Goal: Entertainment & Leisure: Consume media (video, audio)

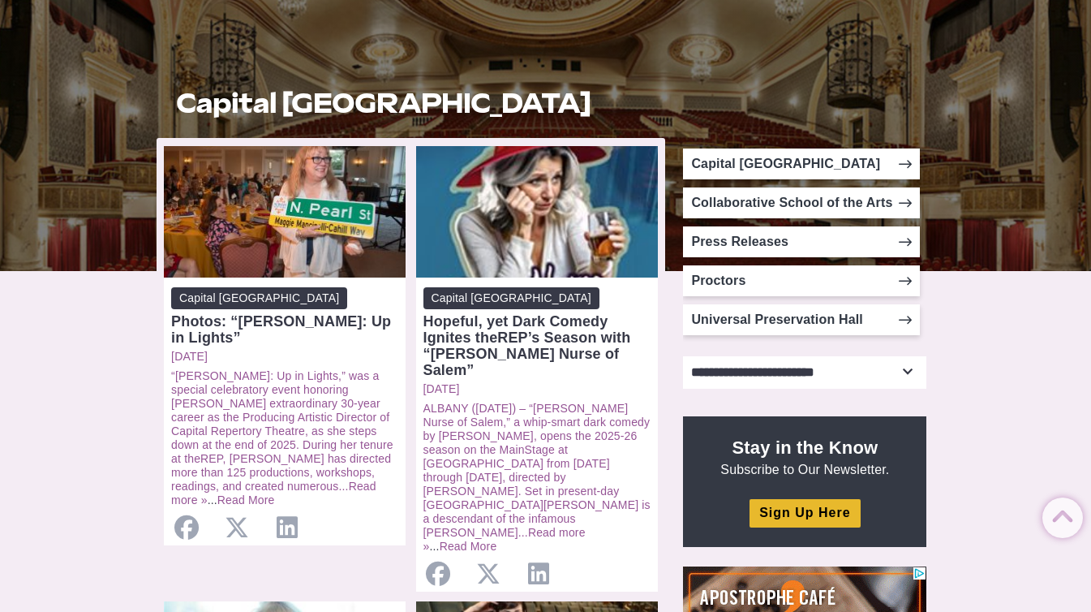
scroll to position [285, 0]
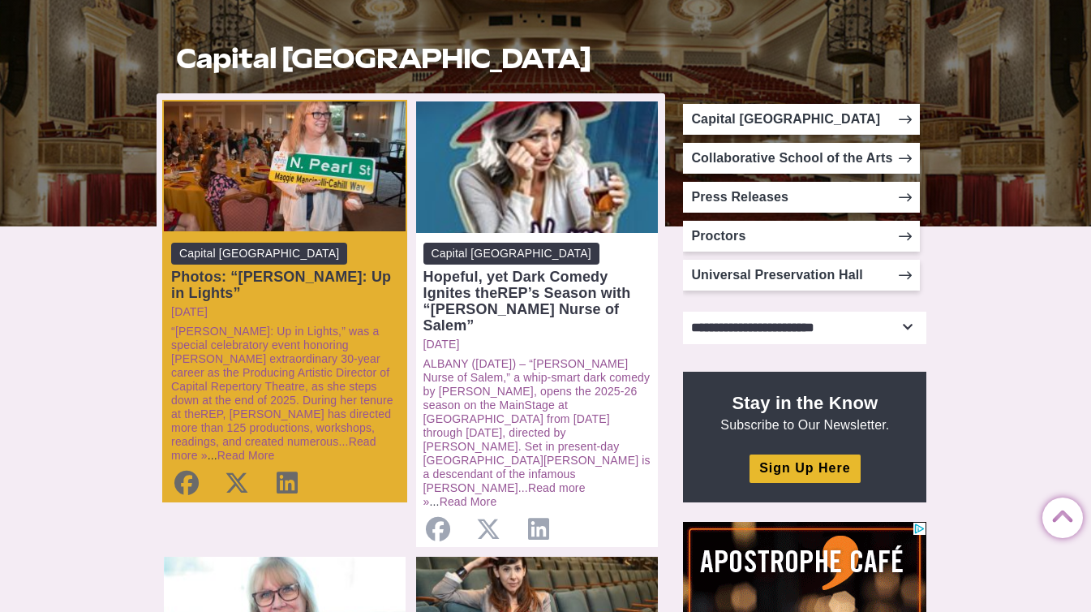
click at [325, 277] on div "Photos: “[PERSON_NAME]: Up in Lights”" at bounding box center [284, 284] width 227 height 32
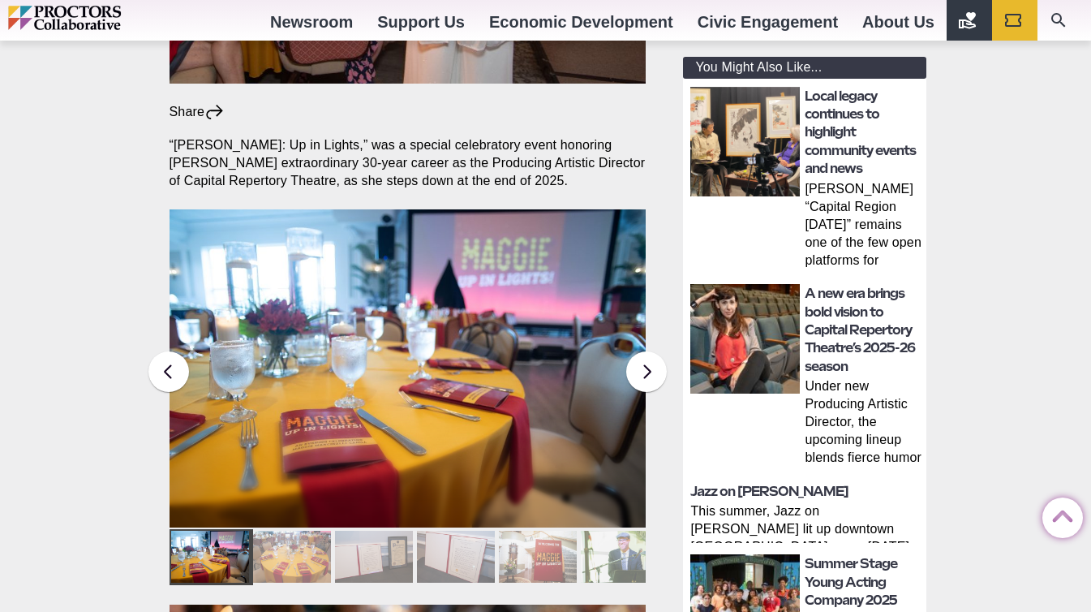
scroll to position [526, 0]
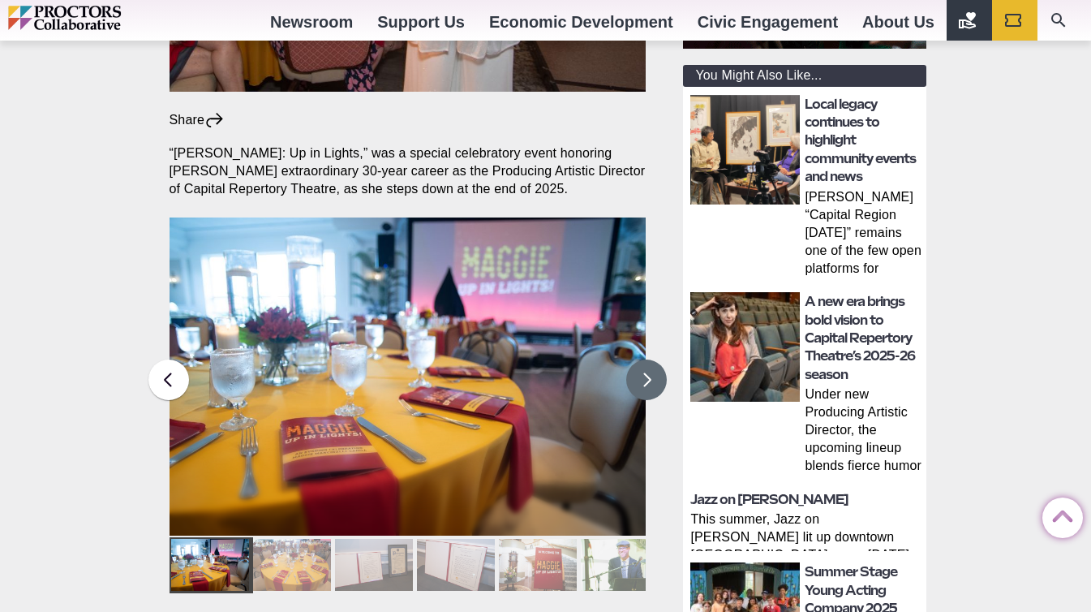
click at [645, 359] on button at bounding box center [646, 379] width 41 height 41
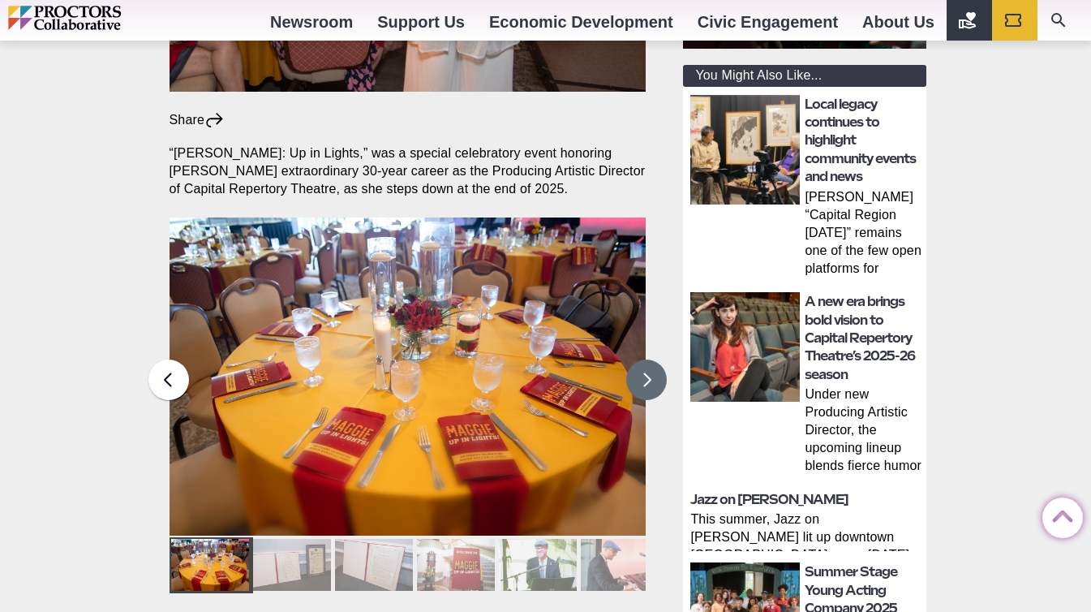
click at [645, 359] on button at bounding box center [646, 379] width 41 height 41
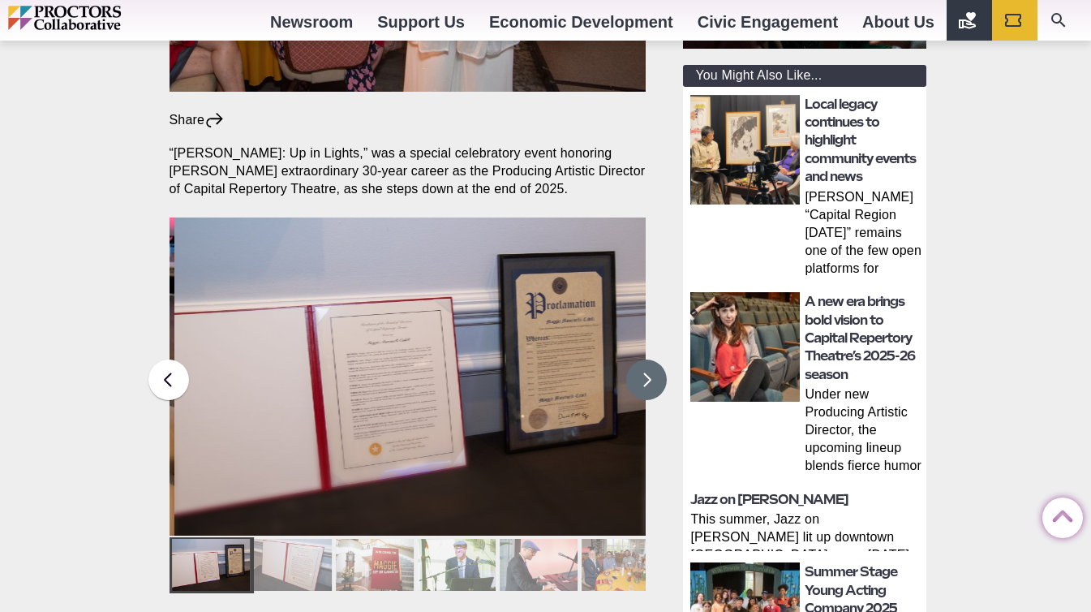
click at [645, 359] on button at bounding box center [646, 379] width 41 height 41
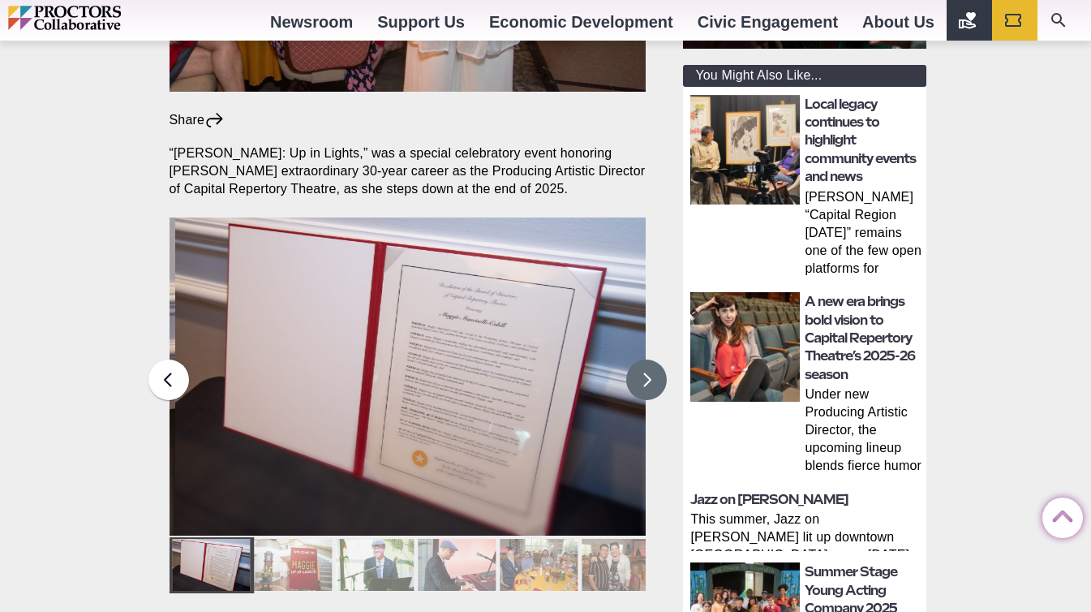
click at [645, 359] on button at bounding box center [646, 379] width 41 height 41
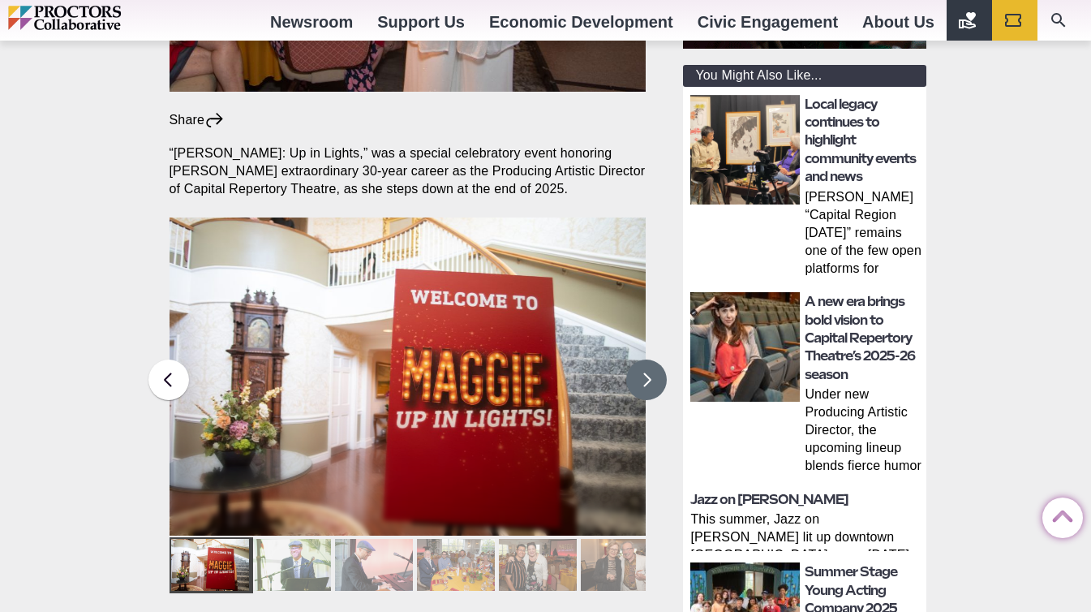
click at [645, 359] on button at bounding box center [646, 379] width 41 height 41
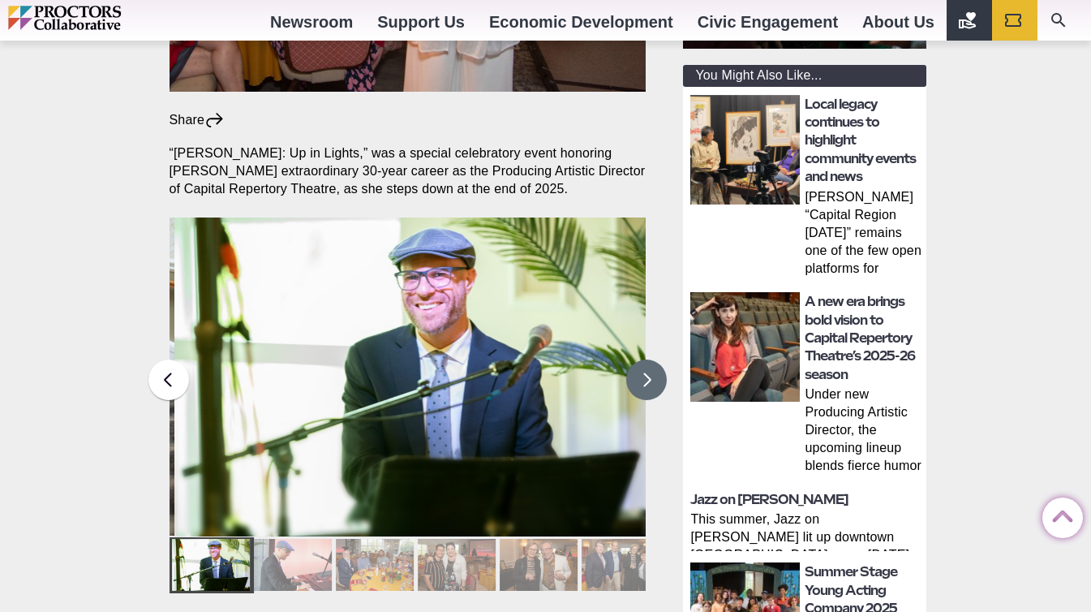
click at [645, 359] on button at bounding box center [646, 379] width 41 height 41
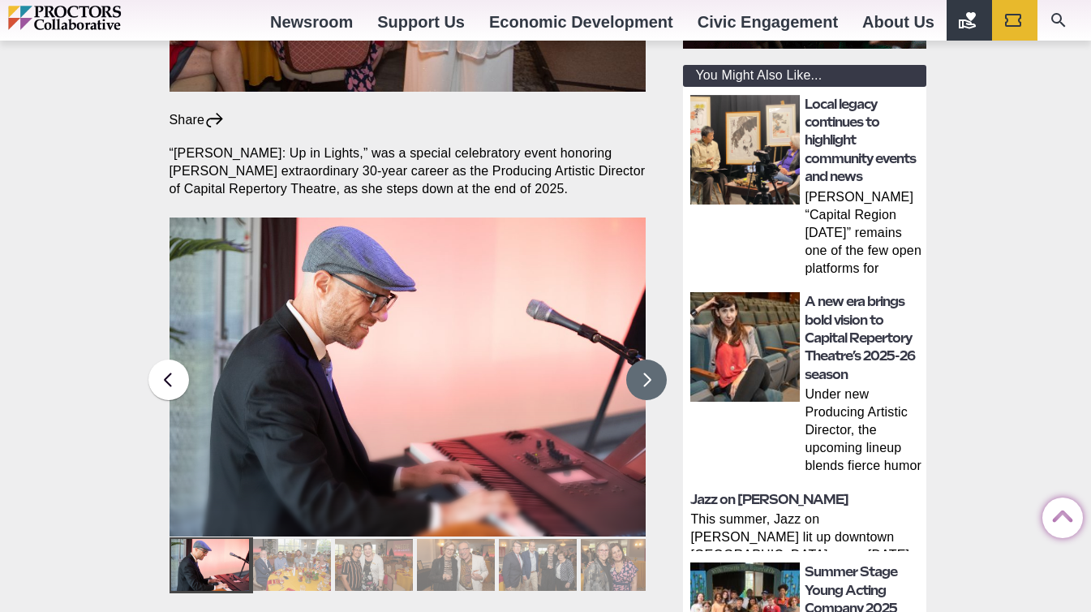
click at [645, 359] on button at bounding box center [646, 379] width 41 height 41
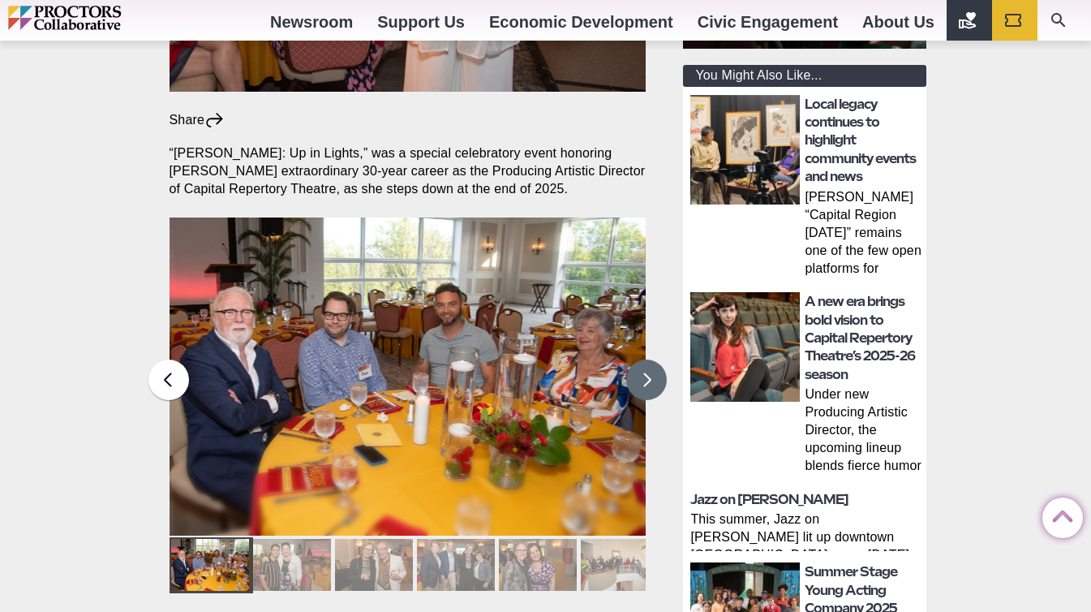
click at [645, 359] on button at bounding box center [646, 379] width 41 height 41
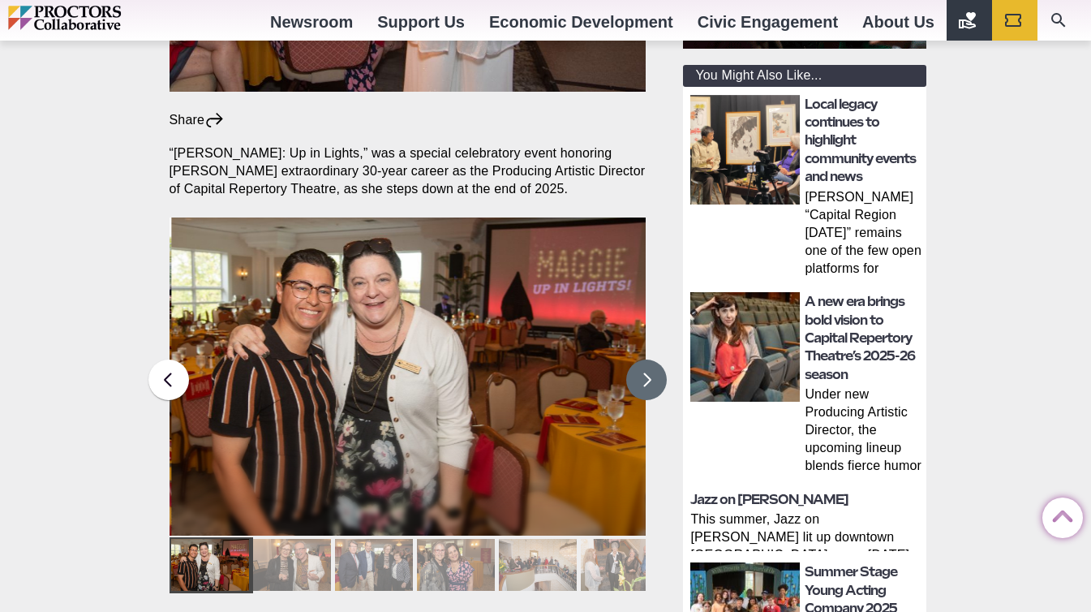
click at [645, 359] on button at bounding box center [646, 379] width 41 height 41
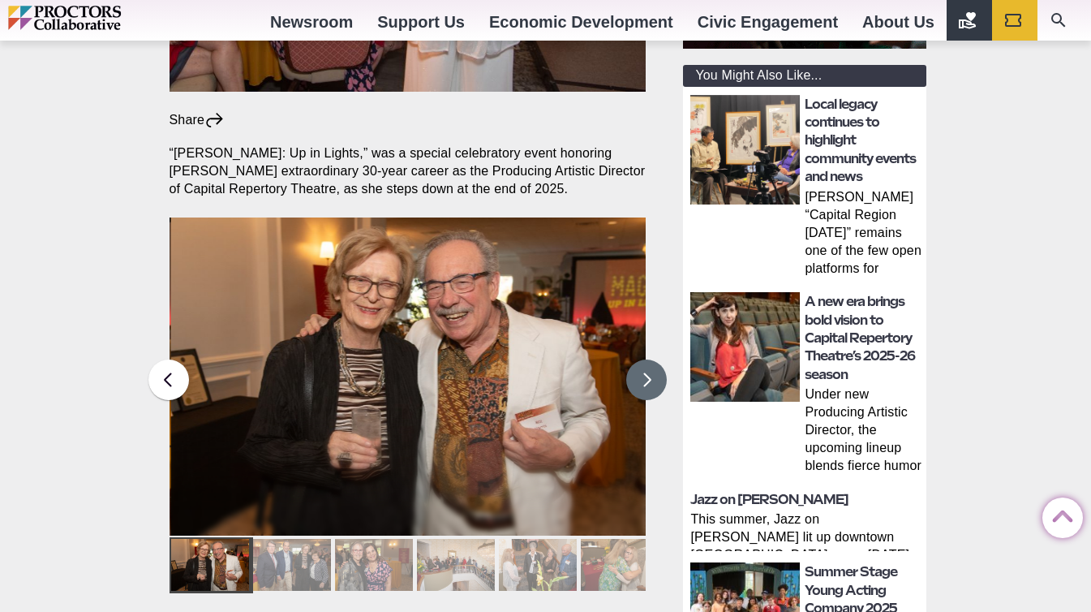
click at [645, 359] on button at bounding box center [646, 379] width 41 height 41
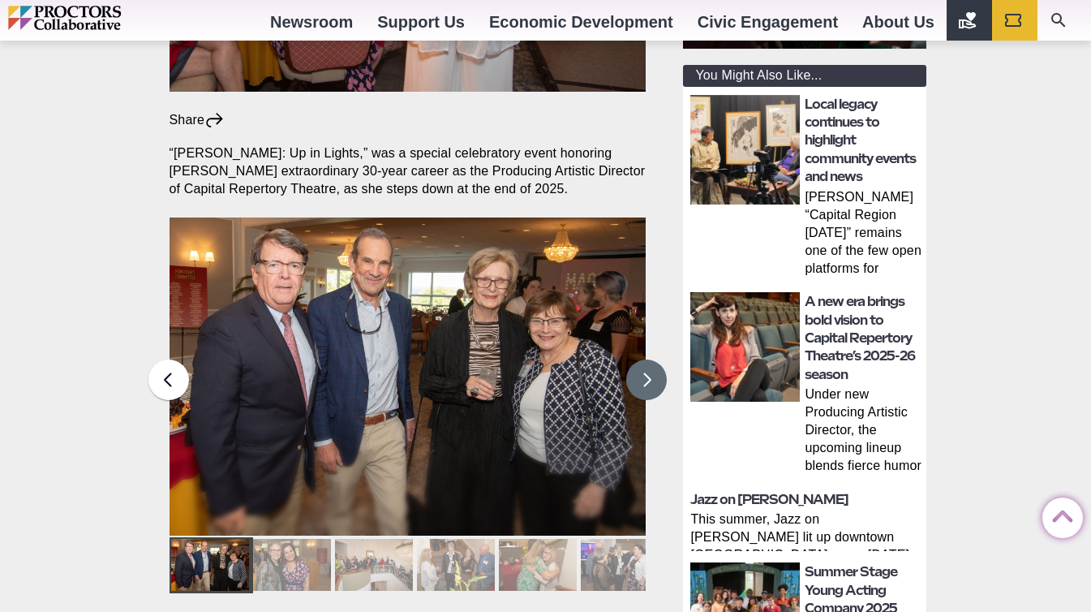
click at [645, 359] on button at bounding box center [646, 379] width 41 height 41
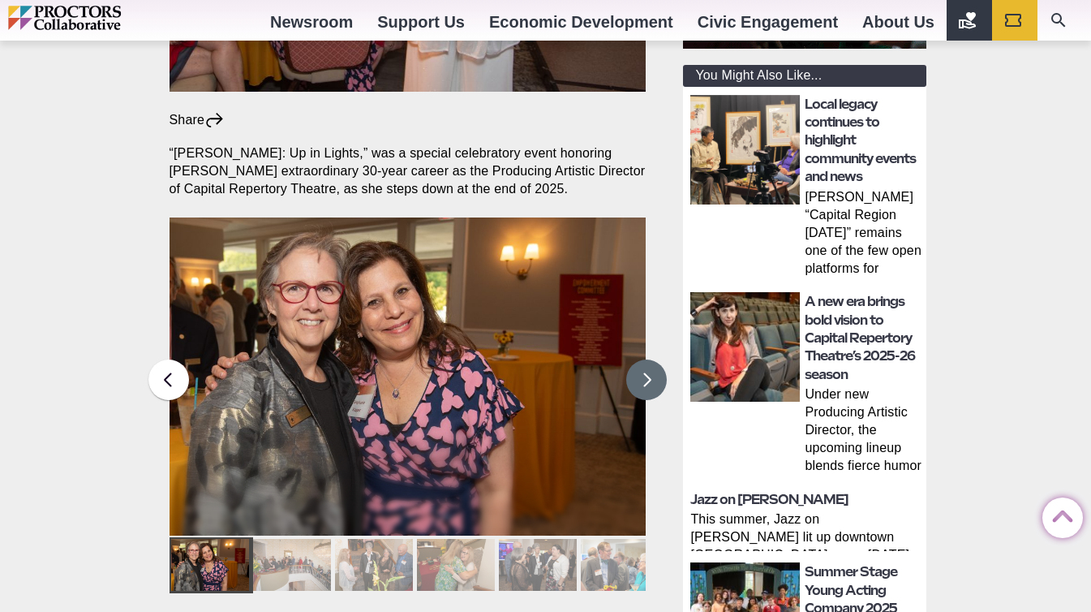
click at [642, 359] on button at bounding box center [646, 379] width 41 height 41
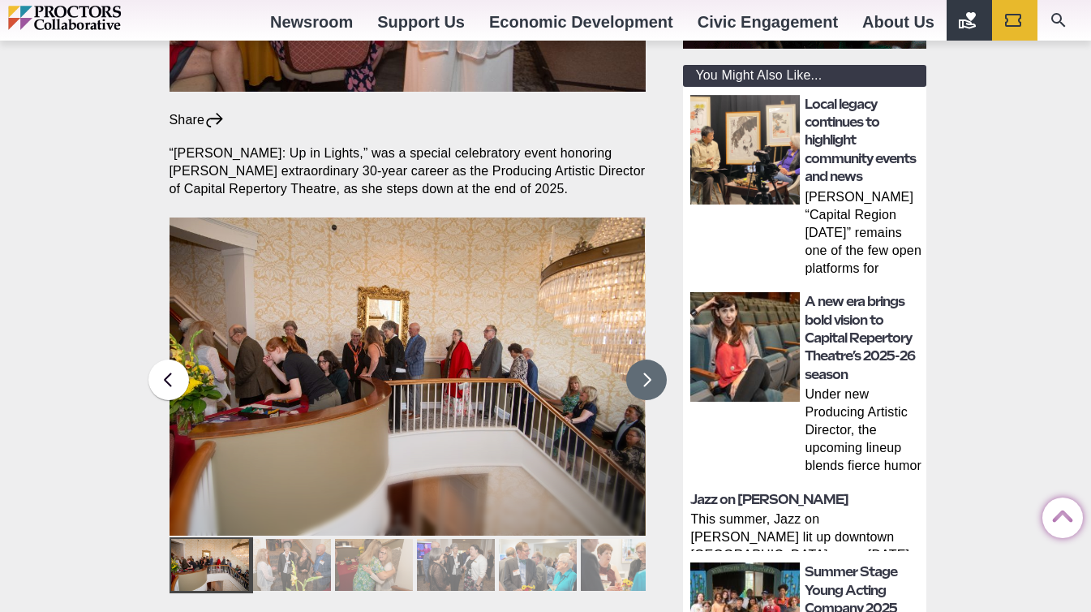
click at [642, 359] on button at bounding box center [646, 379] width 41 height 41
